Goal: Check status: Check status

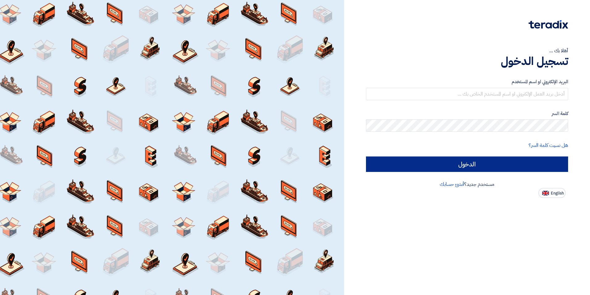
type input "[PERSON_NAME][EMAIL_ADDRESS][DOMAIN_NAME]"
click at [487, 158] on input "الدخول" at bounding box center [467, 163] width 202 height 15
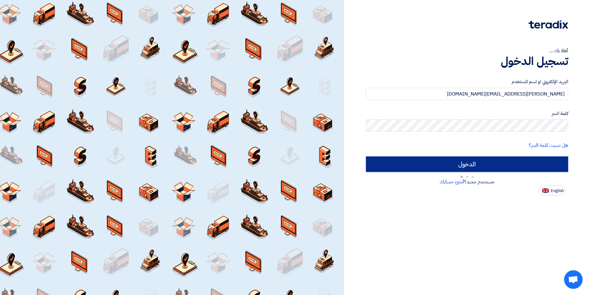
type input "Sign in"
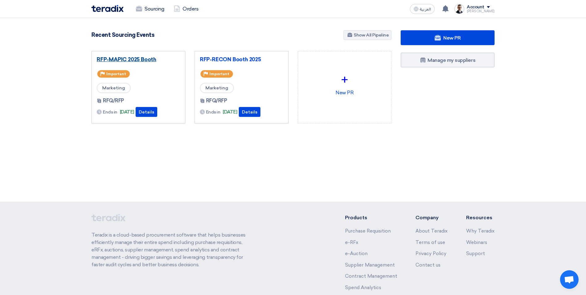
click at [145, 60] on link "RFP-MAPIC 2025 Booth" at bounding box center [138, 59] width 83 height 6
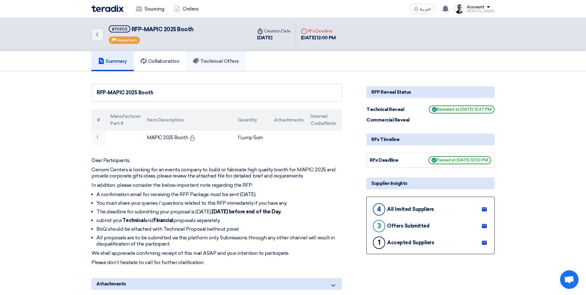
click at [220, 63] on h5 "Technical Offers" at bounding box center [216, 61] width 46 height 6
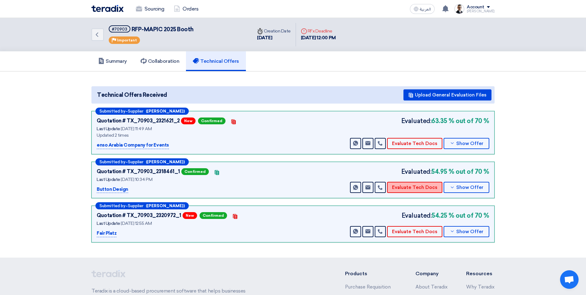
click at [421, 186] on button "Evaluate Tech Docs" at bounding box center [414, 187] width 55 height 11
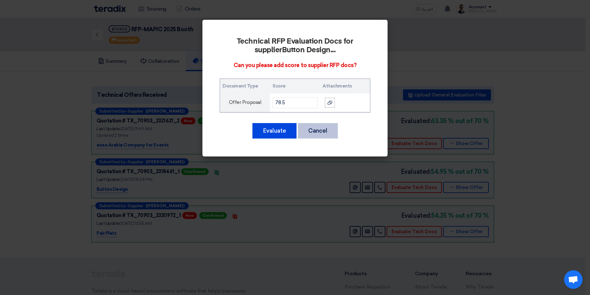
click at [317, 128] on button "Cancel" at bounding box center [318, 130] width 40 height 15
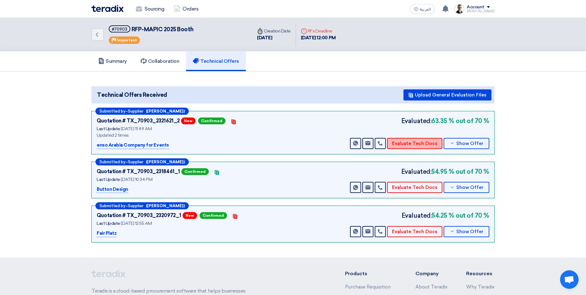
click at [411, 144] on button "Evaluate Tech Docs" at bounding box center [414, 143] width 55 height 11
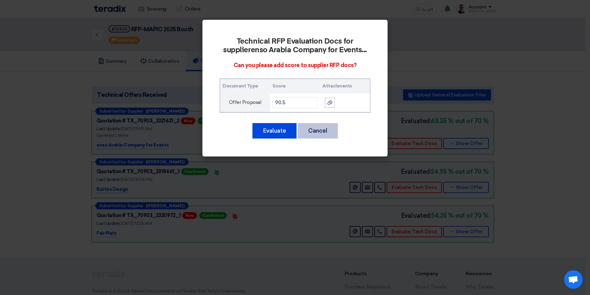
click at [318, 130] on button "Cancel" at bounding box center [318, 130] width 40 height 15
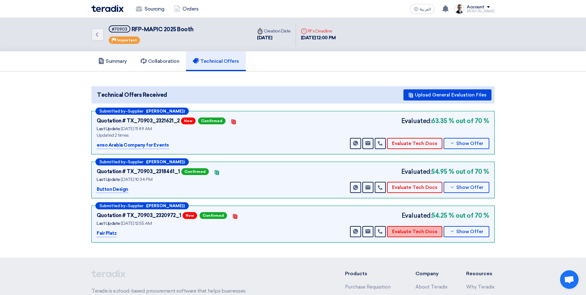
click at [417, 231] on button "Evaluate Tech Docs" at bounding box center [414, 231] width 55 height 11
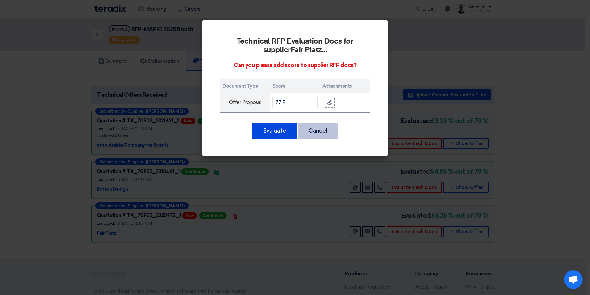
click at [316, 131] on button "Cancel" at bounding box center [318, 130] width 40 height 15
